Goal: Task Accomplishment & Management: Use online tool/utility

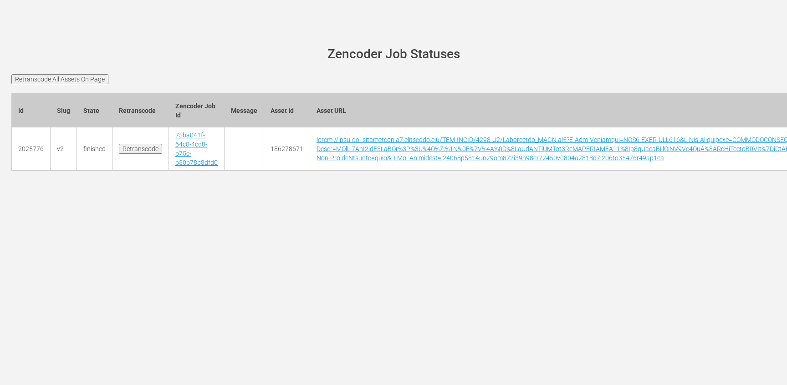
click at [277, 38] on main "wurl-scheduler.com site status Zencoder Job Statuses Retranscode All Assets On …" at bounding box center [393, 114] width 787 height 177
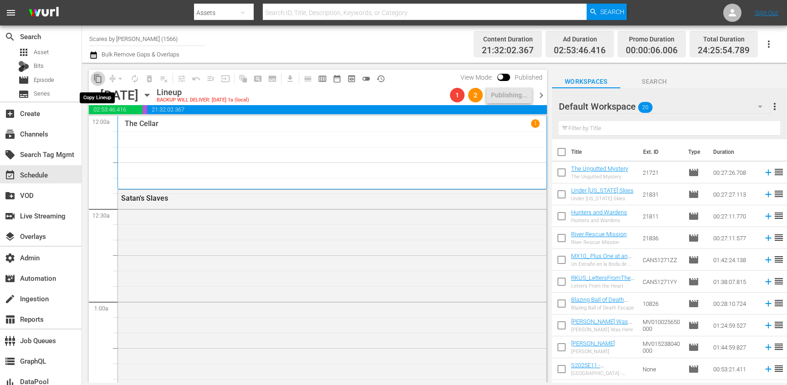
click at [99, 81] on span "content_copy" at bounding box center [97, 78] width 9 height 9
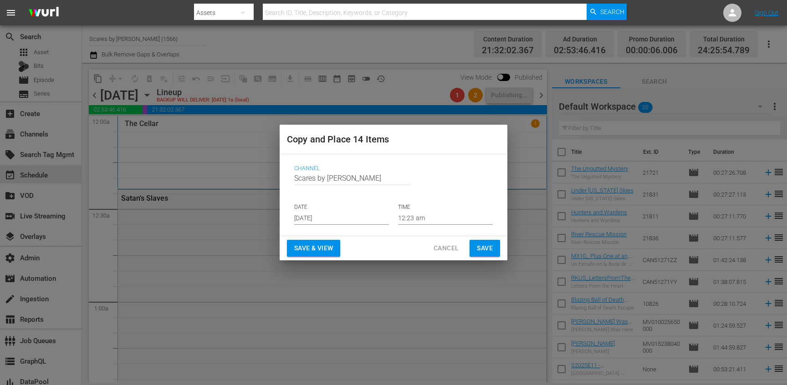
click at [345, 214] on input "Aug 16th 2025" at bounding box center [341, 218] width 95 height 14
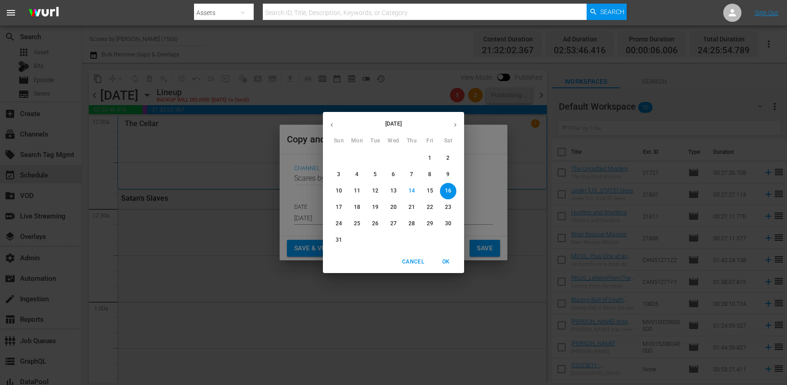
click at [455, 128] on icon "button" at bounding box center [455, 125] width 7 height 7
click at [434, 175] on span "12" at bounding box center [430, 175] width 16 height 8
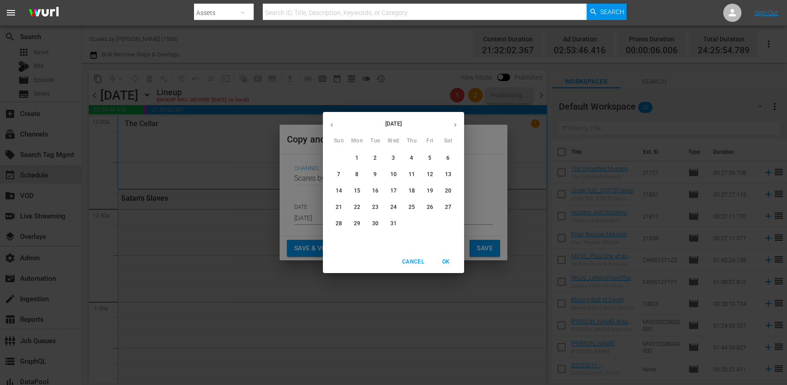
type input "Dec 12th 2025"
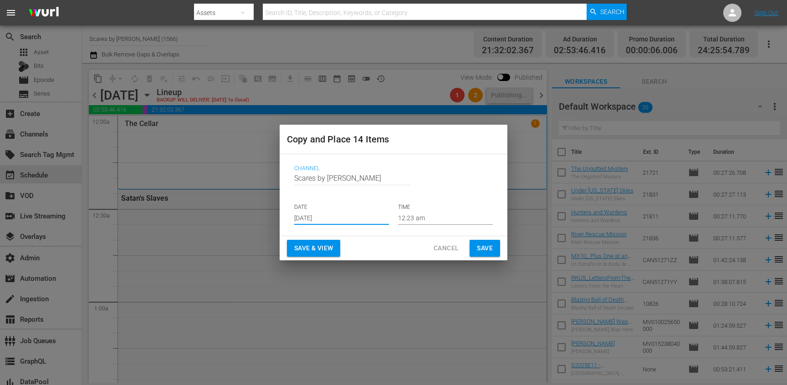
click at [480, 243] on span "Save" at bounding box center [485, 248] width 16 height 11
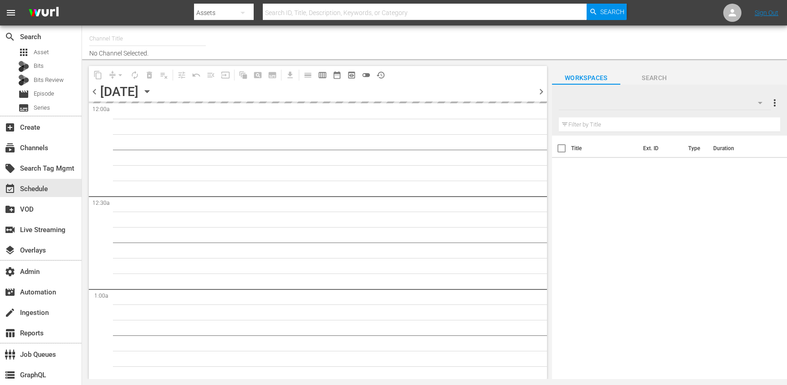
type input "Scares by Shudder (1566)"
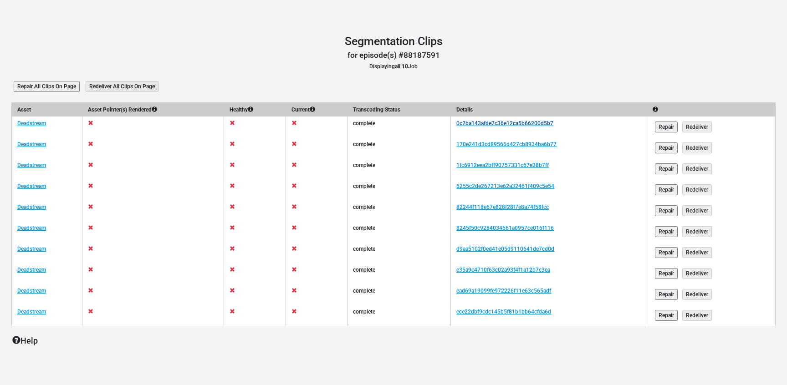
click at [479, 121] on link "0c2ba143afde7c36e12ca5b66200d5b7" at bounding box center [504, 123] width 97 height 6
